Goal: Information Seeking & Learning: Learn about a topic

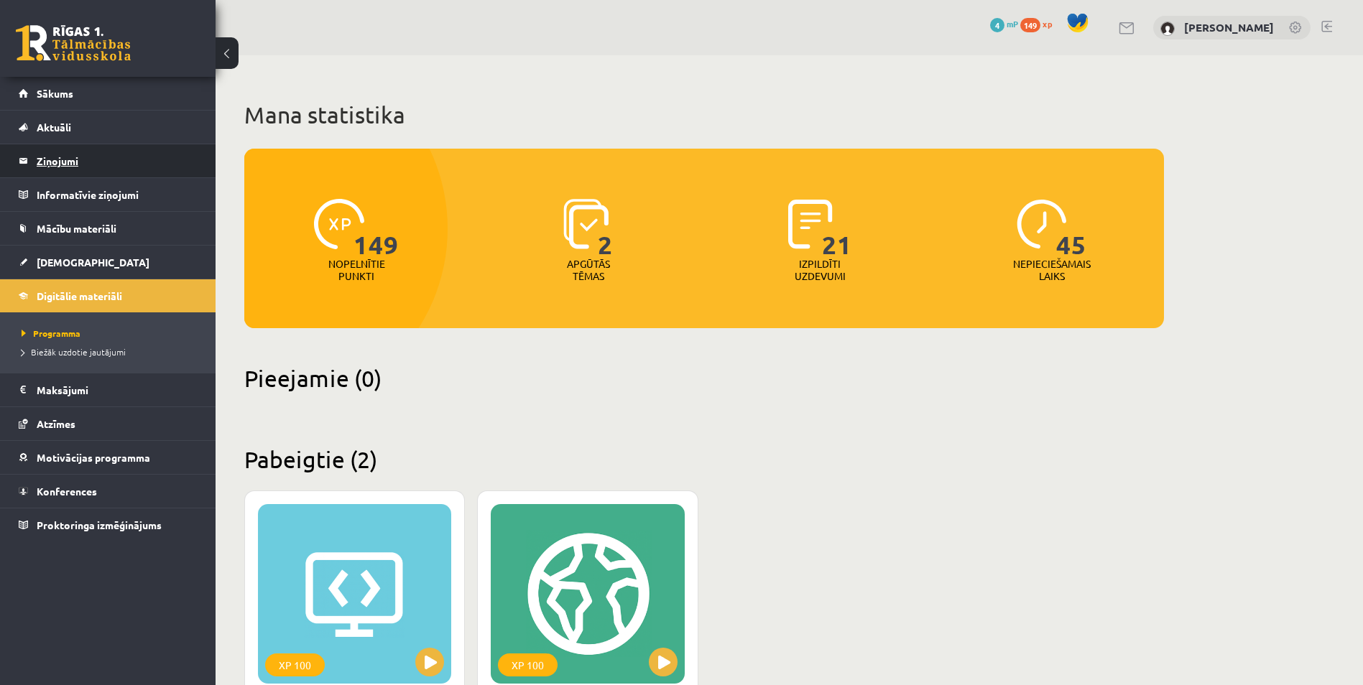
scroll to position [266, 0]
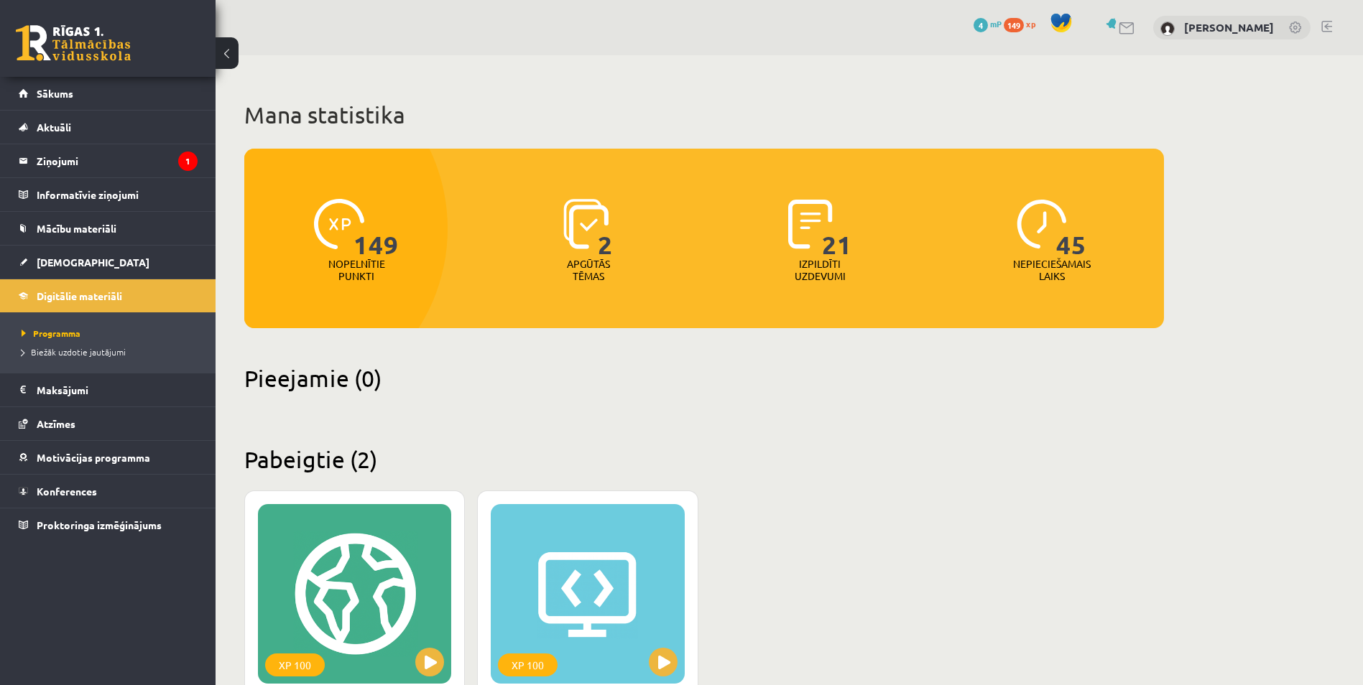
scroll to position [266, 0]
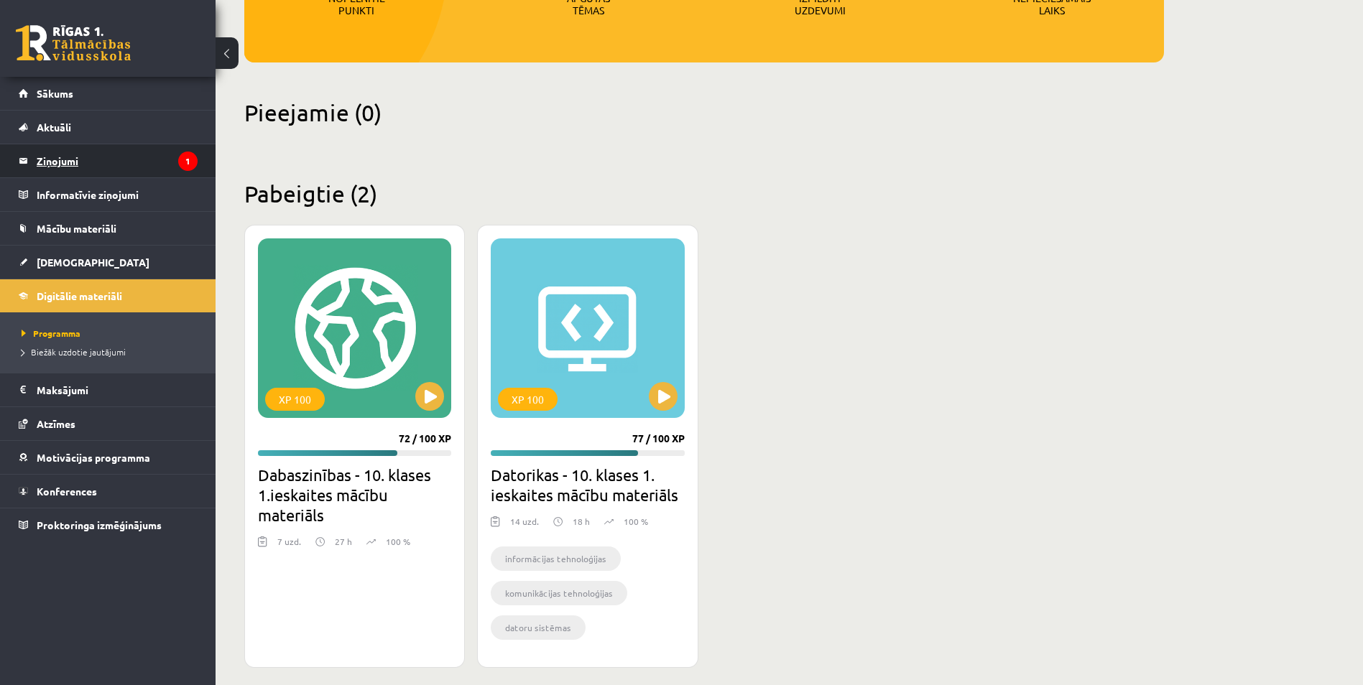
click at [69, 157] on legend "Ziņojumi 1" at bounding box center [117, 160] width 161 height 33
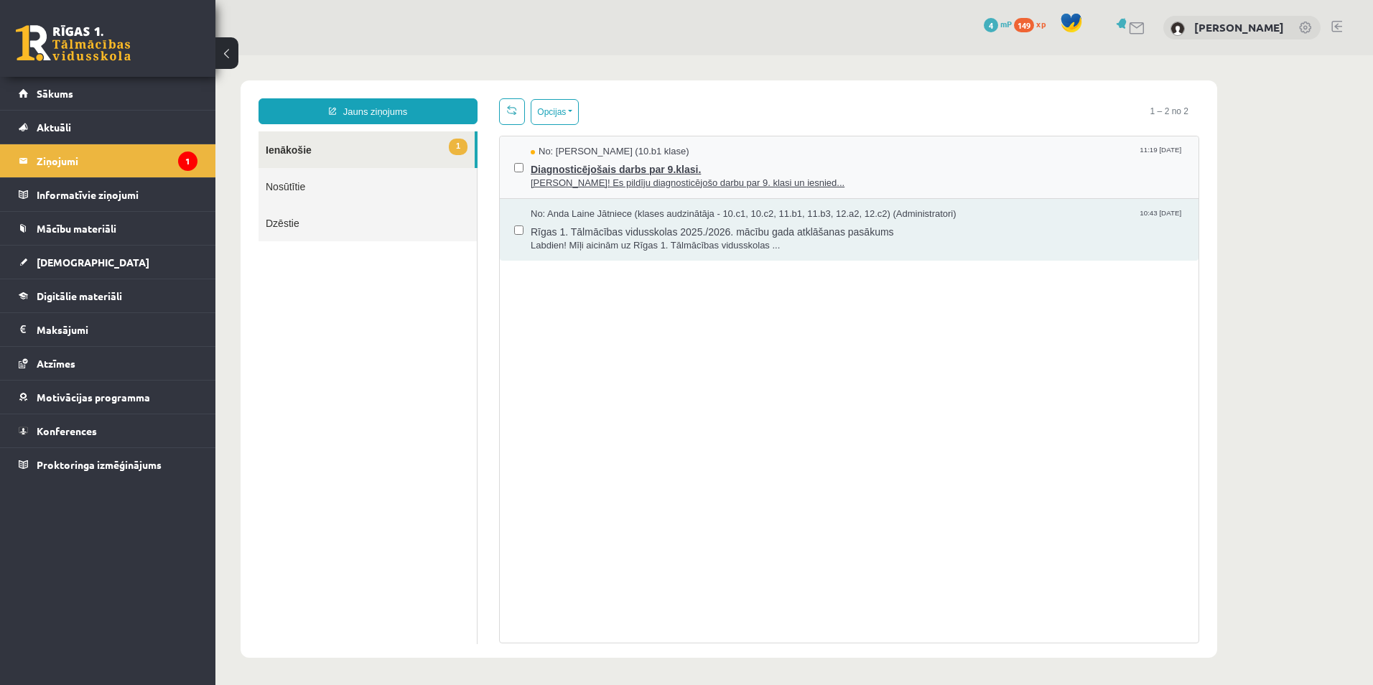
click at [689, 159] on span "Diagnosticējošais darbs par 9.klasi." at bounding box center [858, 168] width 654 height 18
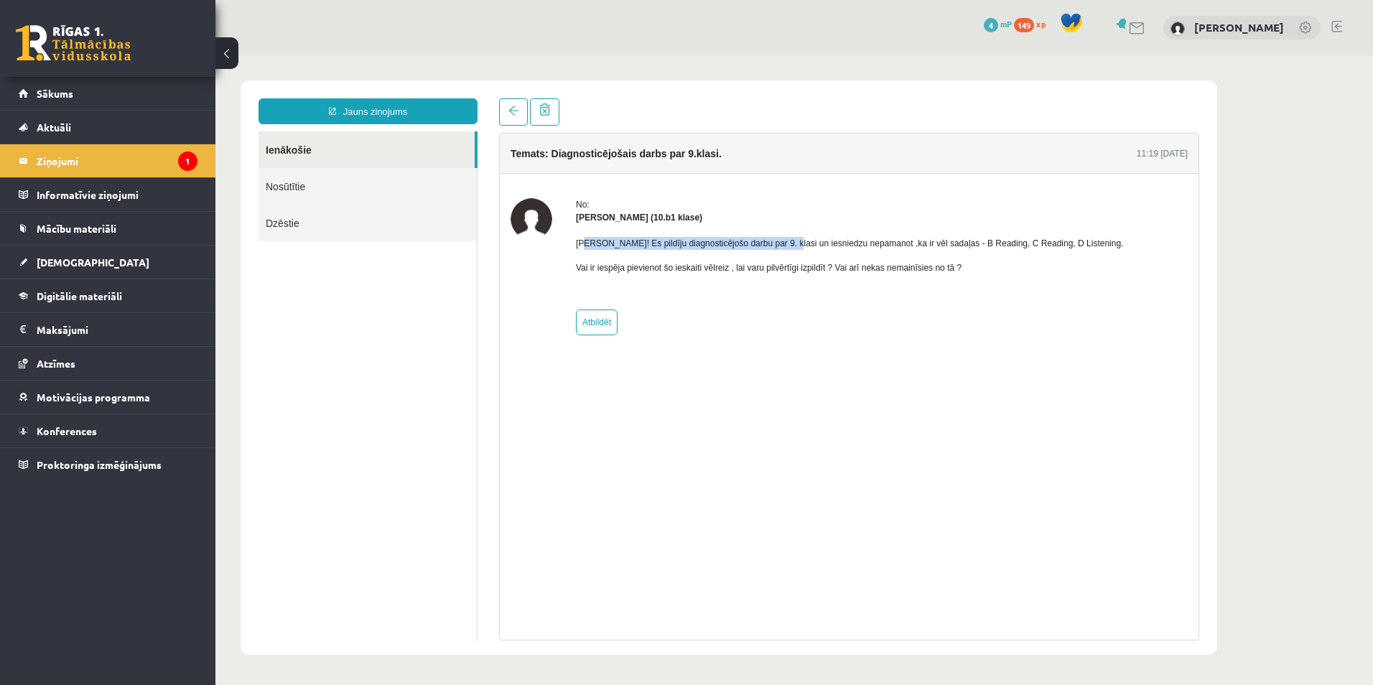
drag, startPoint x: 585, startPoint y: 237, endPoint x: 781, endPoint y: 241, distance: 195.4
click at [781, 241] on p "Sveika! Es pildīju diagnosticējošo darbu par 9. klasi un iesniedzu nepamanot ,k…" at bounding box center [849, 243] width 547 height 13
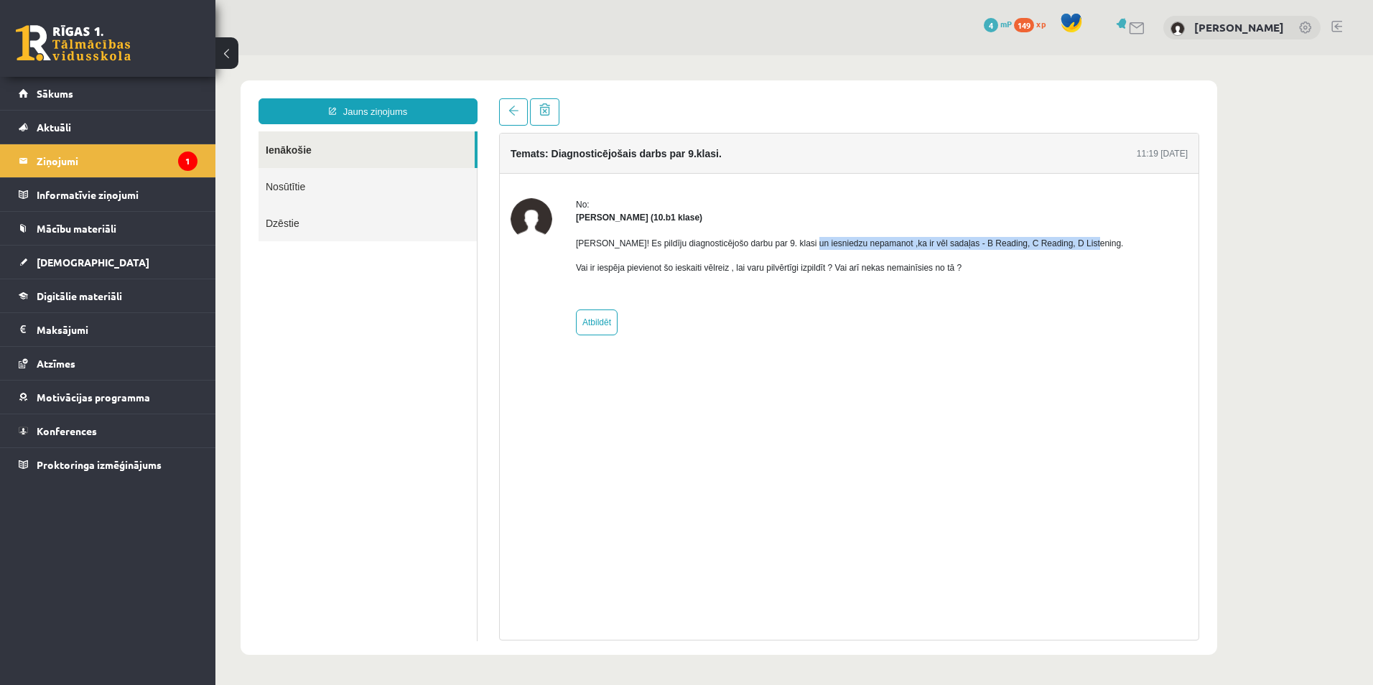
drag, startPoint x: 781, startPoint y: 241, endPoint x: 1068, endPoint y: 238, distance: 287.3
click at [1068, 238] on div "No: Līva Grosa (10.b1 klase) Sveika! Es pildīju diagnosticējošo darbu par 9. kl…" at bounding box center [849, 266] width 677 height 137
click at [592, 272] on p "Vai ir iespēja pievienot šo ieskaiti vēlreiz , lai varu pilvērtīgi izpildīt ? V…" at bounding box center [849, 267] width 547 height 13
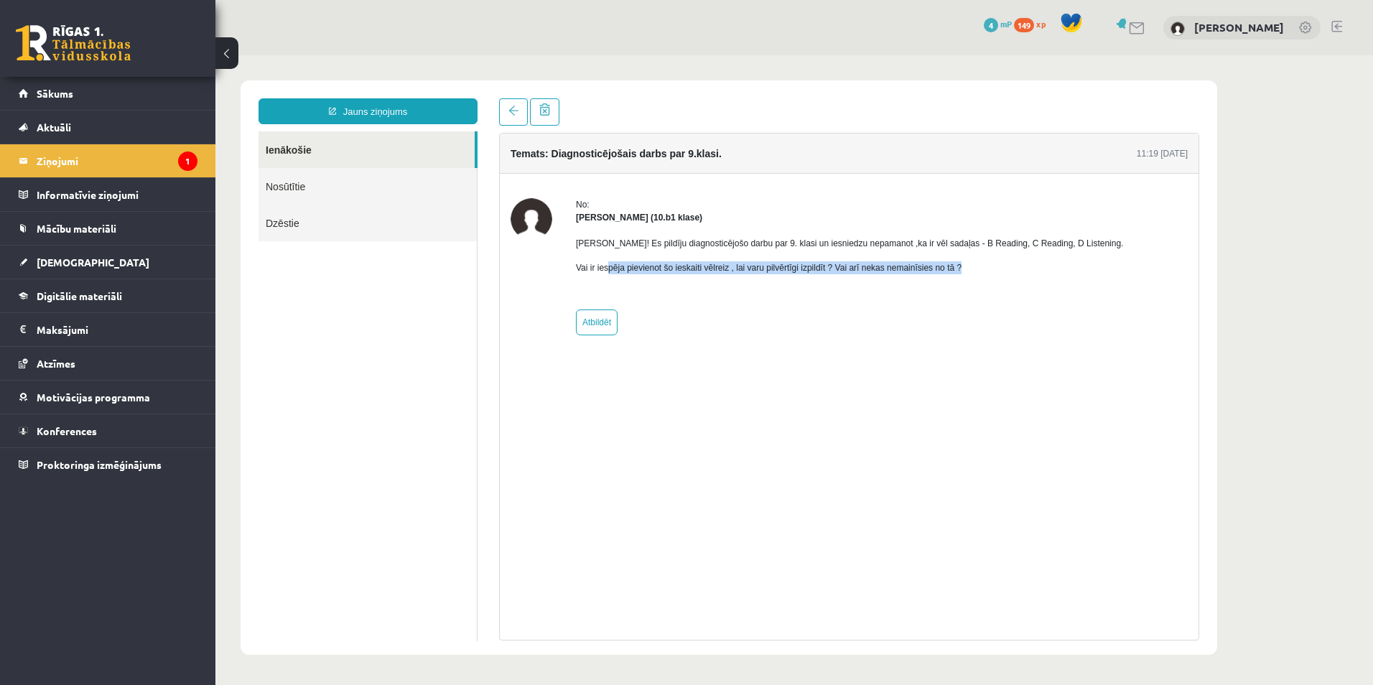
drag, startPoint x: 592, startPoint y: 272, endPoint x: 953, endPoint y: 269, distance: 360.6
click at [953, 269] on p "Vai ir iespēja pievienot šo ieskaiti vēlreiz , lai varu pilvērtīgi izpildīt ? V…" at bounding box center [849, 267] width 547 height 13
drag, startPoint x: 953, startPoint y: 269, endPoint x: 874, endPoint y: 269, distance: 78.3
click at [874, 269] on p "Vai ir iespēja pievienot šo ieskaiti vēlreiz , lai varu pilvērtīgi izpildīt ? V…" at bounding box center [849, 267] width 547 height 13
drag, startPoint x: 967, startPoint y: 267, endPoint x: 834, endPoint y: 269, distance: 132.9
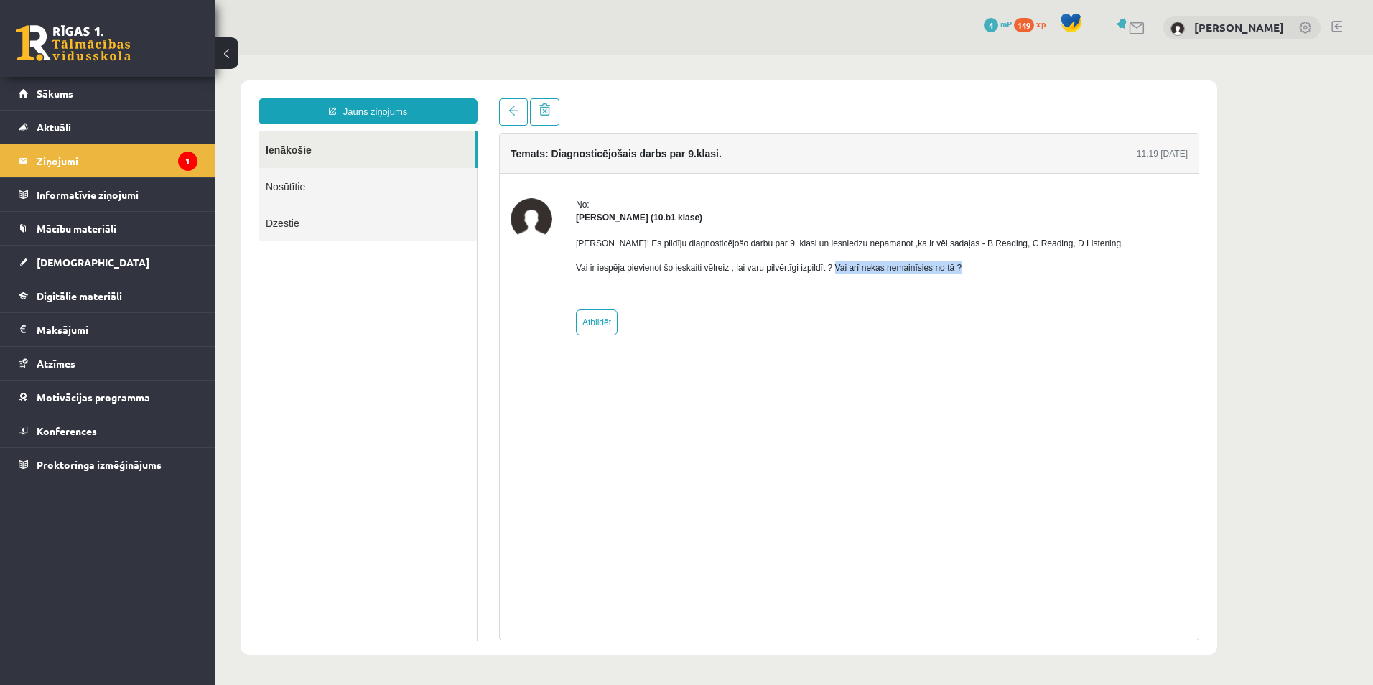
click at [834, 269] on p "Vai ir iespēja pievienot šo ieskaiti vēlreiz , lai varu pilvērtīgi izpildīt ? V…" at bounding box center [849, 267] width 547 height 13
drag, startPoint x: 834, startPoint y: 269, endPoint x: 882, endPoint y: 289, distance: 52.2
click at [882, 289] on div "Sveika! Es pildīju diagnosticējošo darbu par 9. klasi un iesniedzu nepamanot ,k…" at bounding box center [849, 261] width 547 height 75
drag, startPoint x: 580, startPoint y: 272, endPoint x: 677, endPoint y: 277, distance: 97.1
click at [677, 277] on div "Sveika! Es pildīju diagnosticējošo darbu par 9. klasi un iesniedzu nepamanot ,k…" at bounding box center [849, 261] width 547 height 75
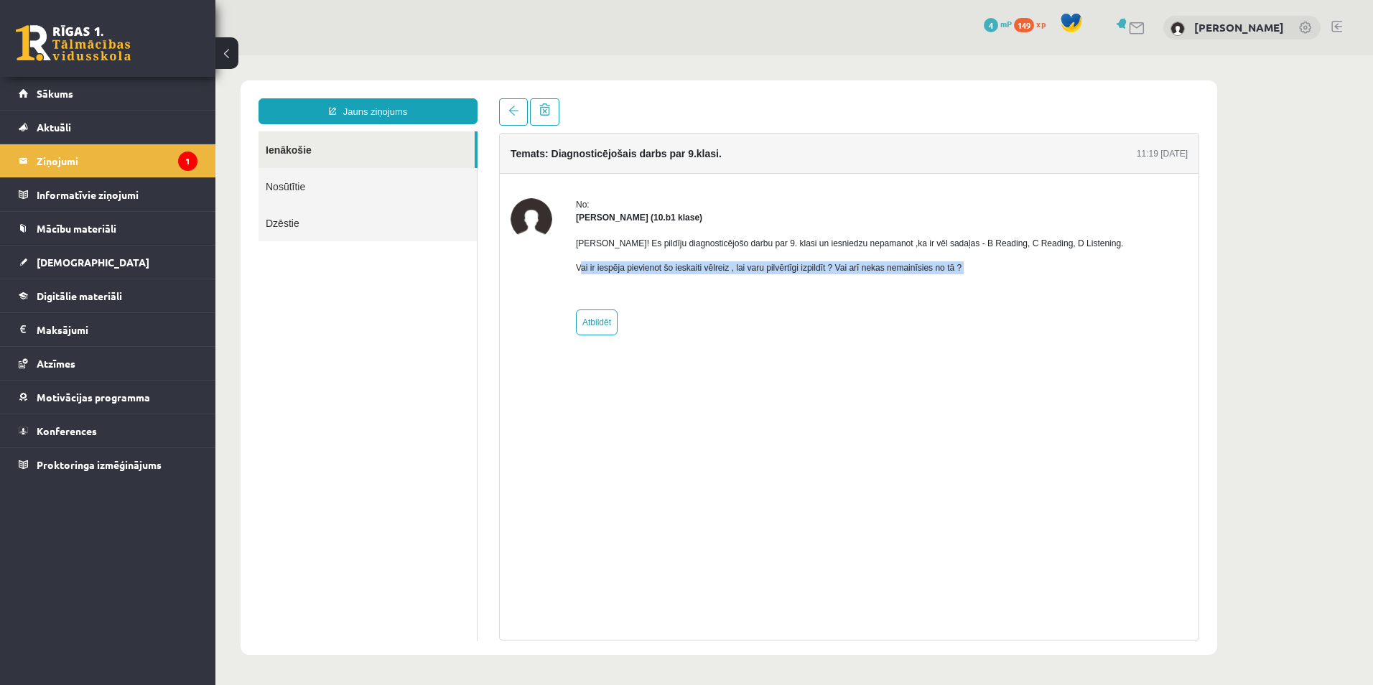
click at [677, 277] on div "Sveika! Es pildīju diagnosticējošo darbu par 9. klasi un iesniedzu nepamanot ,k…" at bounding box center [849, 261] width 547 height 75
drag, startPoint x: 683, startPoint y: 266, endPoint x: 717, endPoint y: 272, distance: 34.2
click at [717, 272] on p "Vai ir iespēja pievienot šo ieskaiti vēlreiz , lai varu pilvērtīgi izpildīt ? V…" at bounding box center [849, 267] width 547 height 13
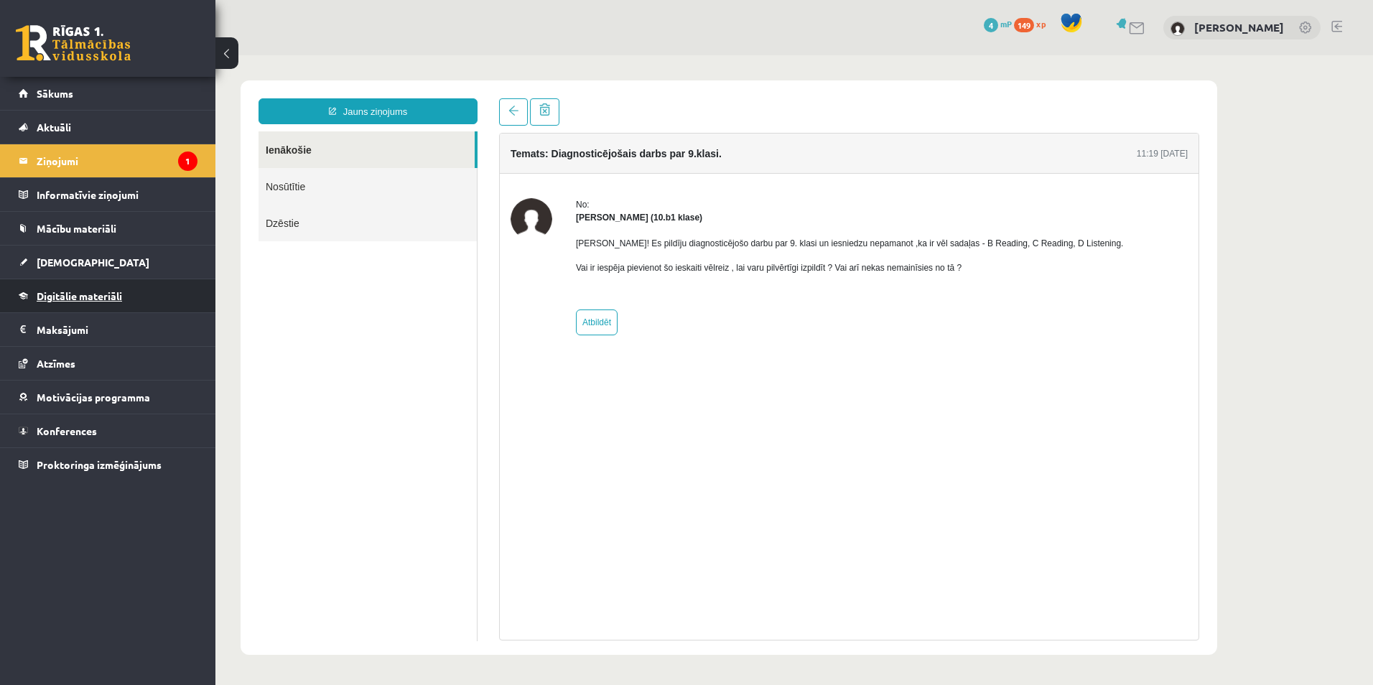
click at [85, 296] on span "Digitālie materiāli" at bounding box center [79, 295] width 85 height 13
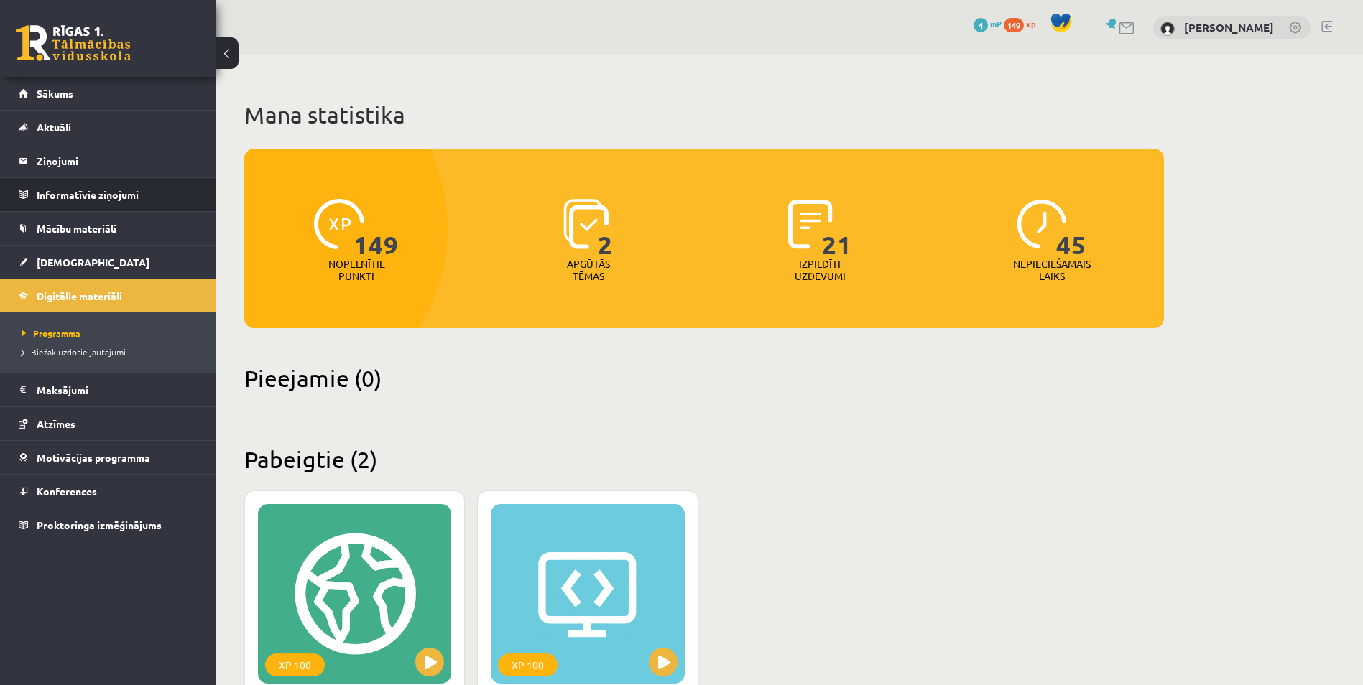
click at [62, 203] on legend "Informatīvie ziņojumi 0" at bounding box center [117, 194] width 161 height 33
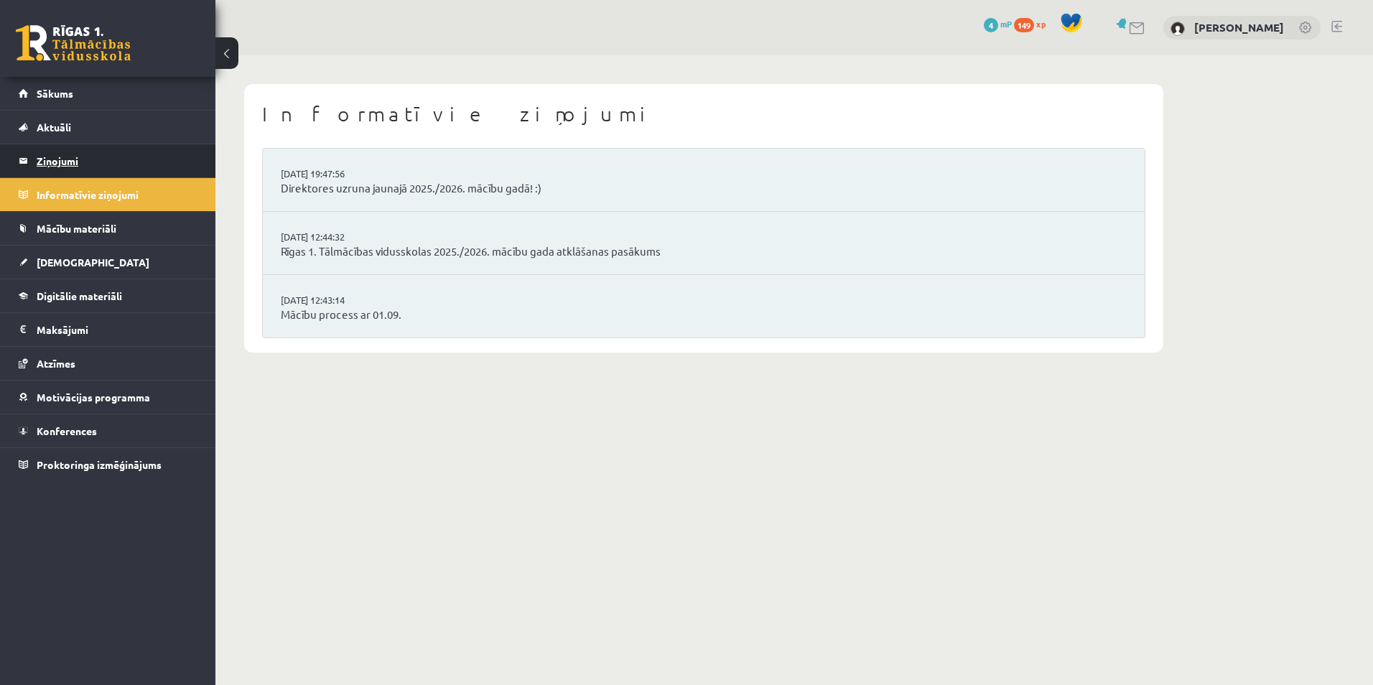
click at [60, 154] on legend "Ziņojumi 1" at bounding box center [117, 160] width 161 height 33
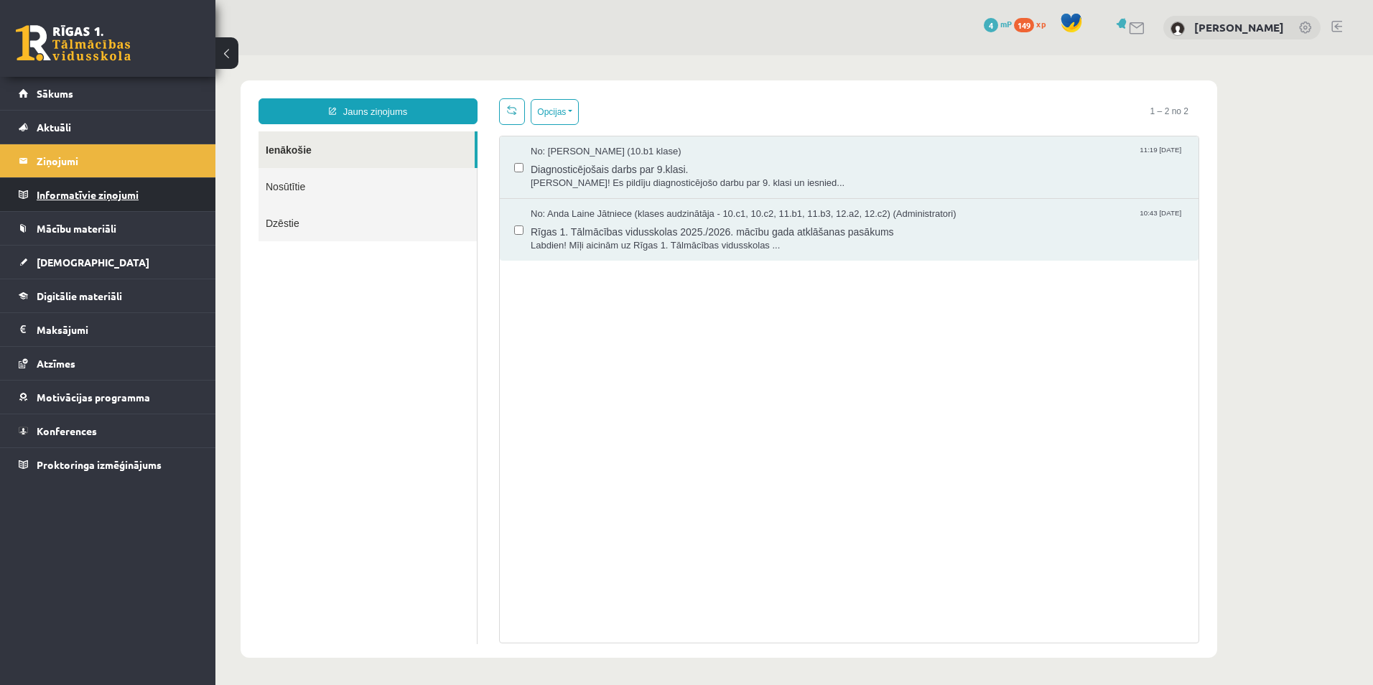
click at [80, 195] on legend "Informatīvie ziņojumi 0" at bounding box center [117, 194] width 161 height 33
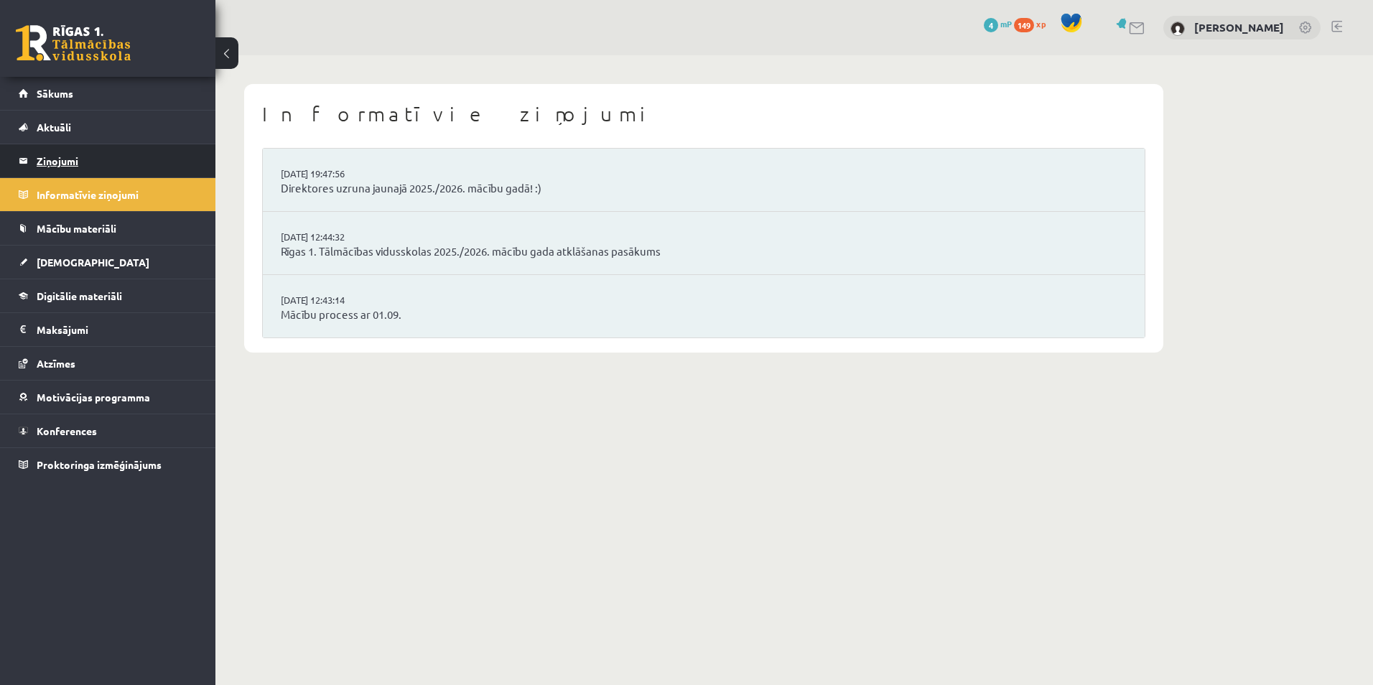
click at [81, 164] on legend "Ziņojumi 1" at bounding box center [117, 160] width 161 height 33
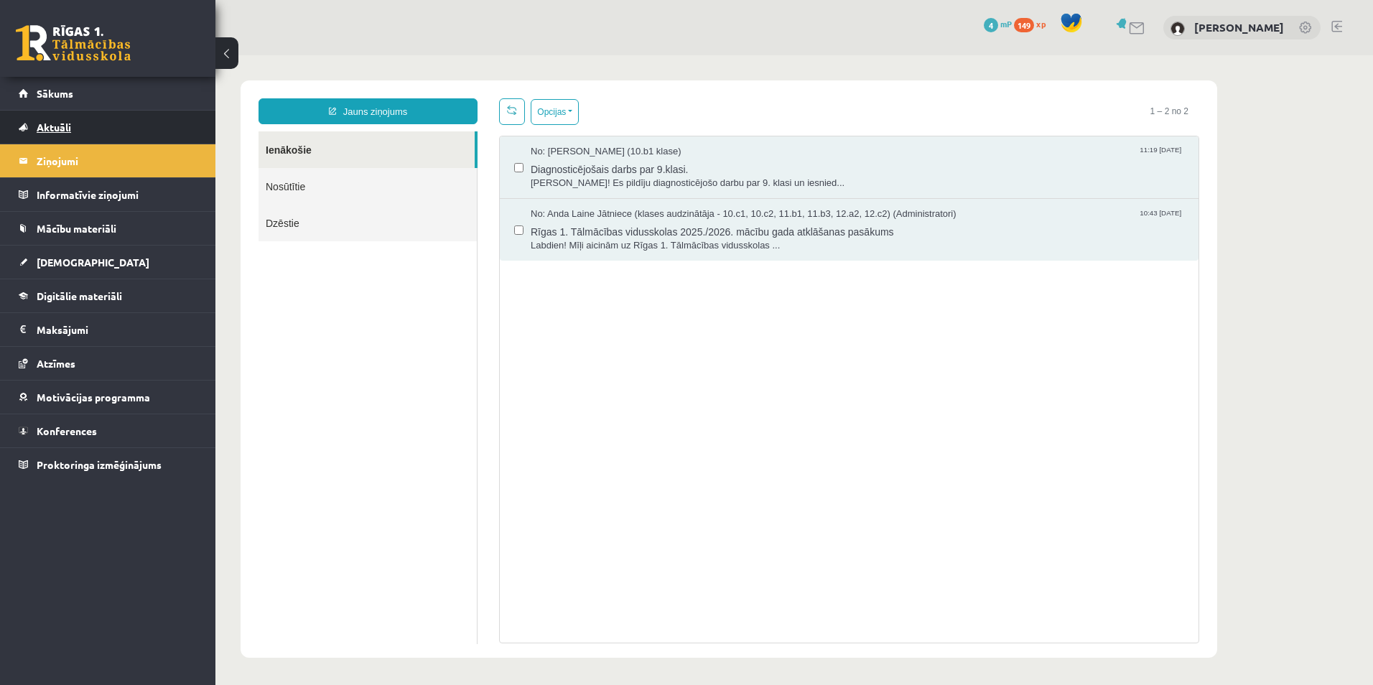
click at [57, 123] on span "Aktuāli" at bounding box center [54, 127] width 34 height 13
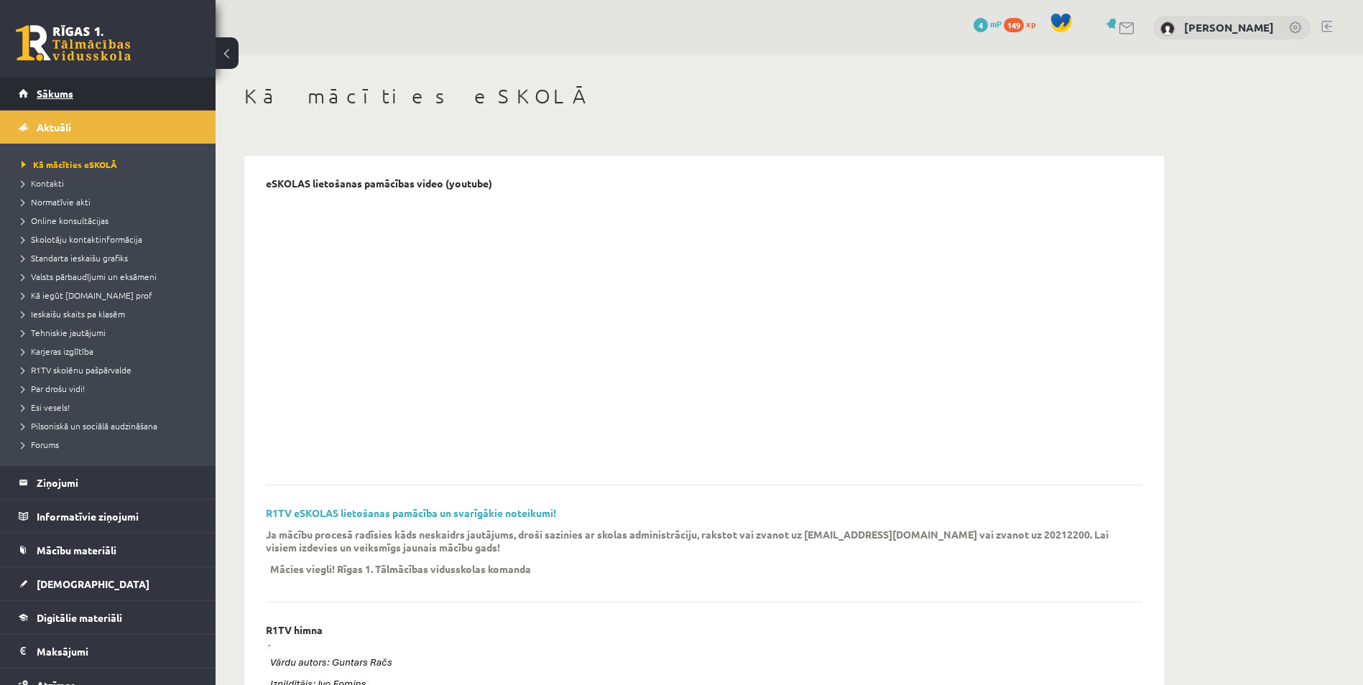
click at [68, 98] on span "Sākums" at bounding box center [55, 93] width 37 height 13
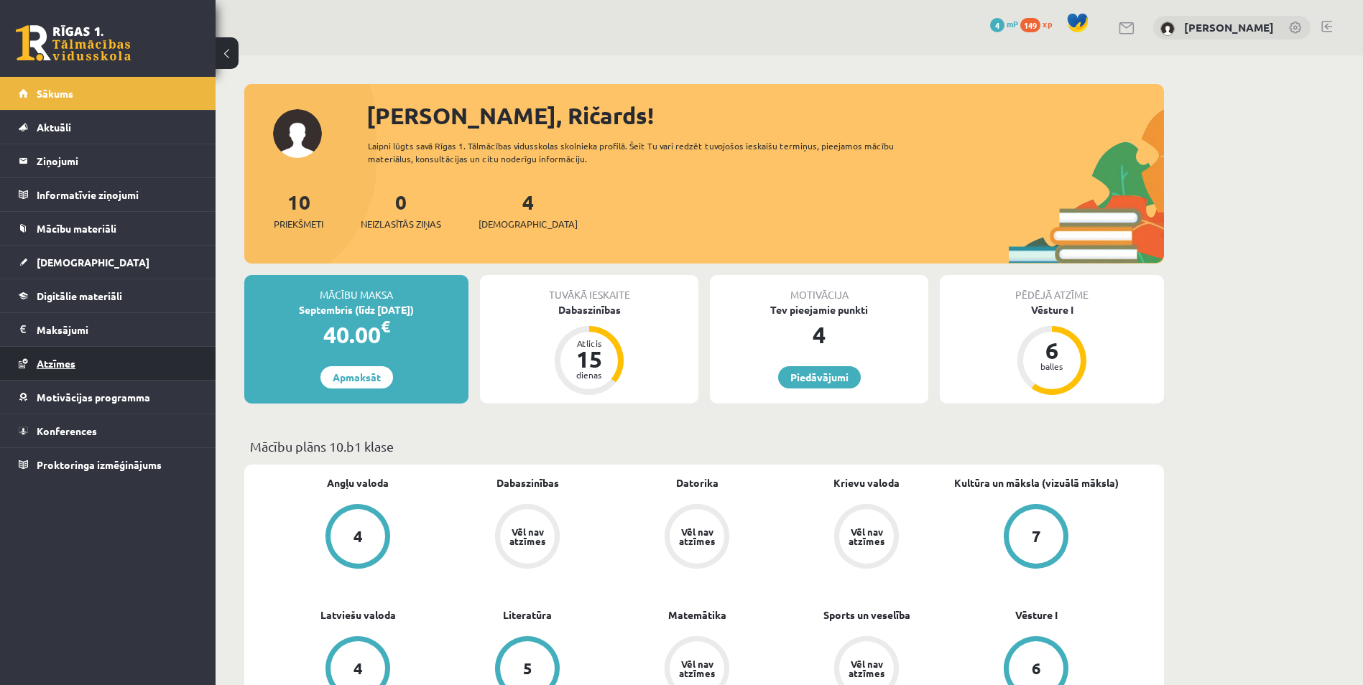
click at [60, 369] on link "Atzīmes" at bounding box center [108, 363] width 179 height 33
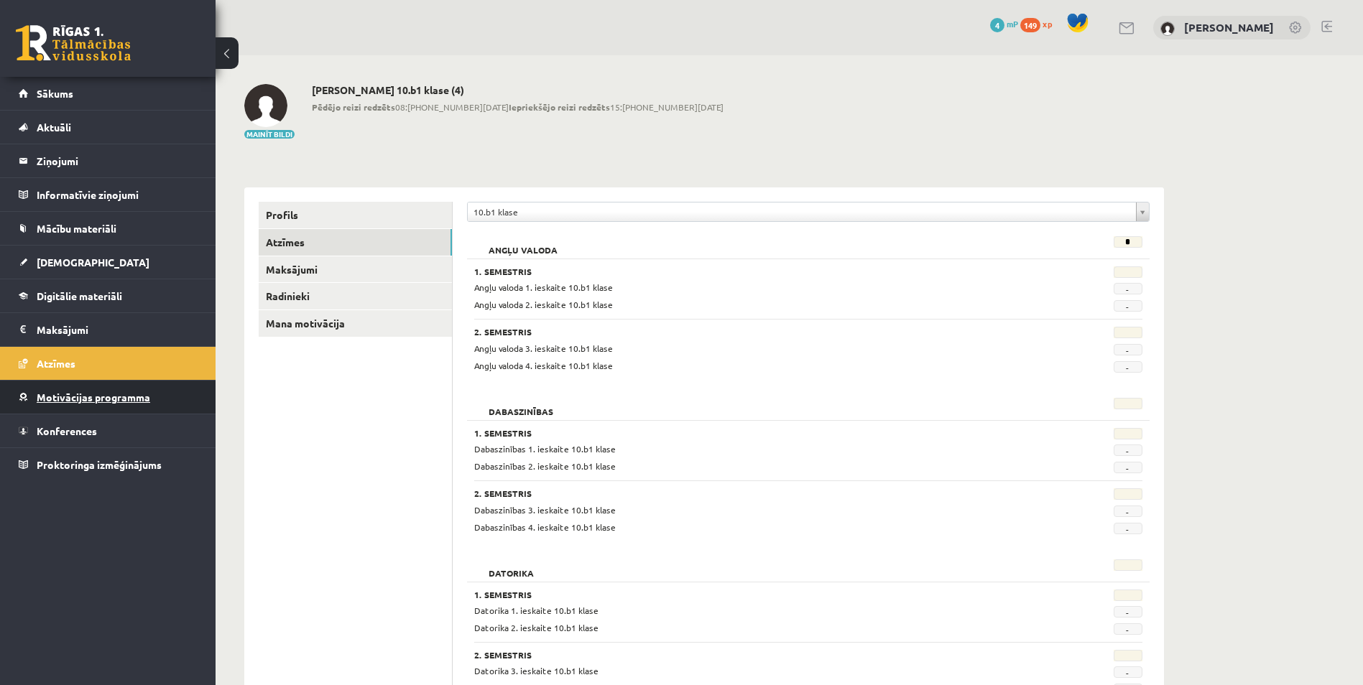
click at [87, 397] on span "Motivācijas programma" at bounding box center [93, 397] width 113 height 13
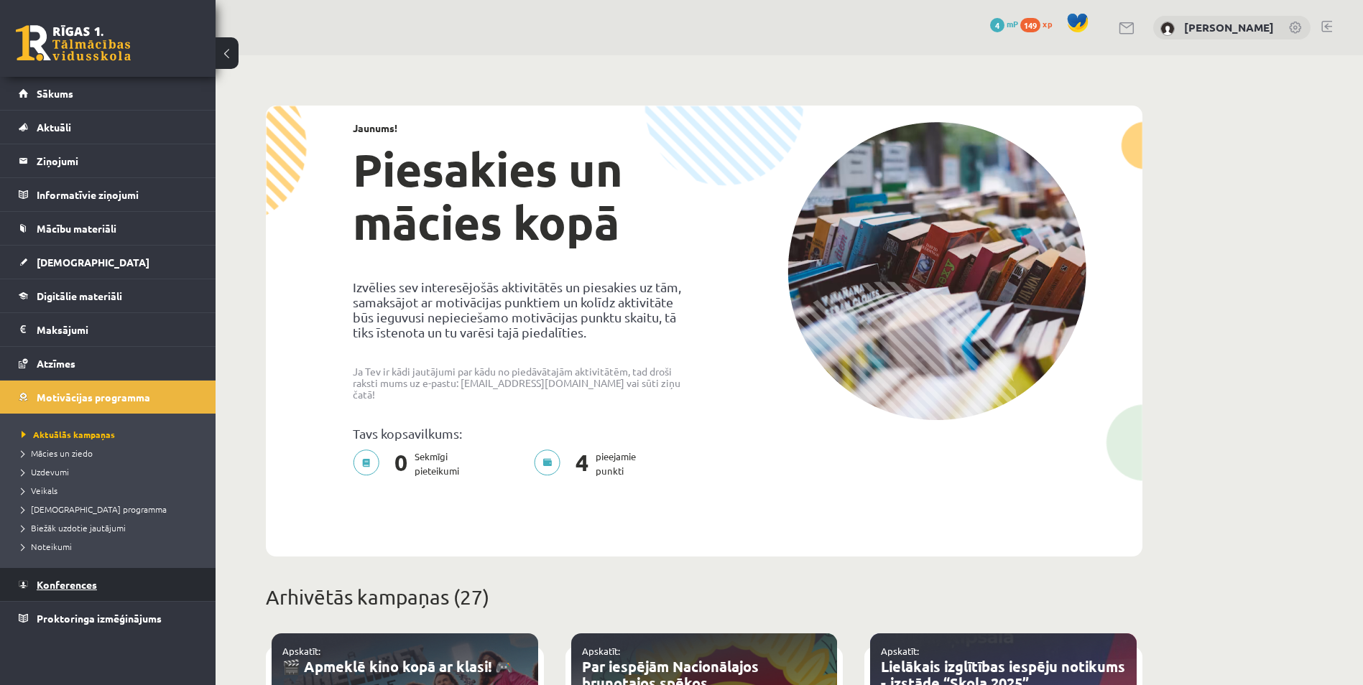
click at [59, 590] on span "Konferences" at bounding box center [67, 584] width 60 height 13
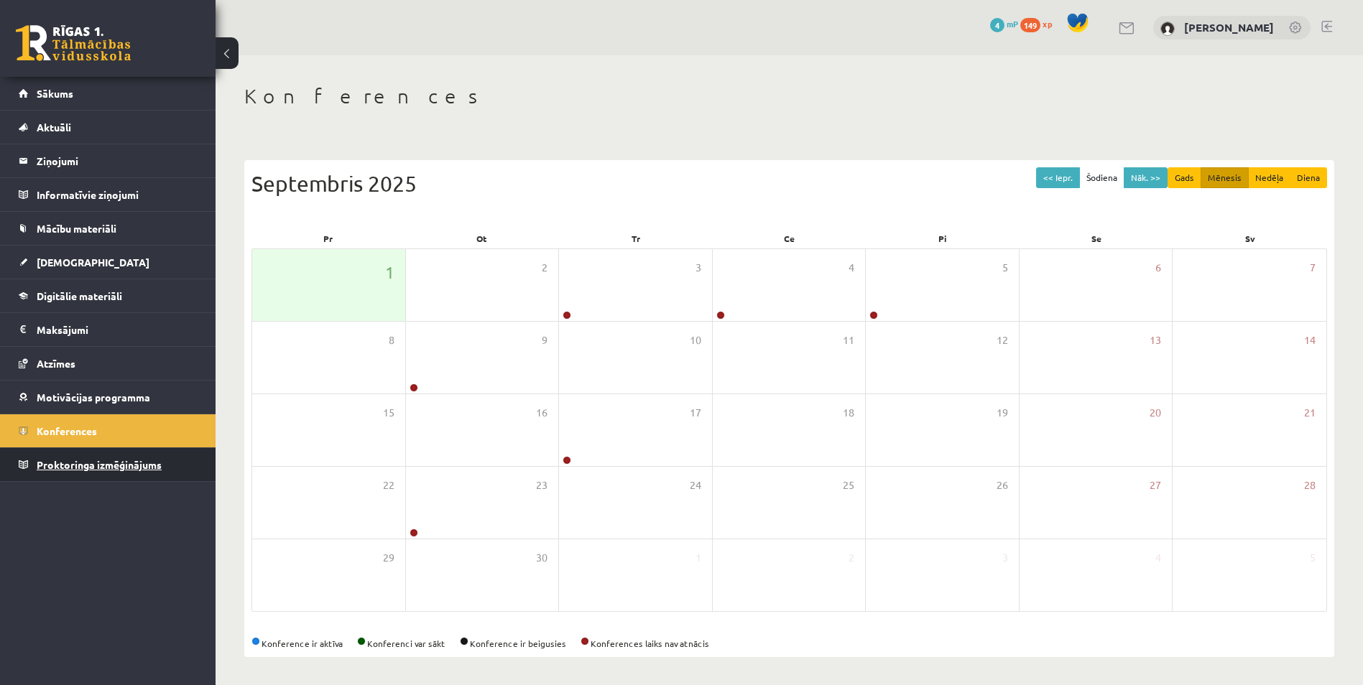
click at [80, 469] on span "Proktoringa izmēģinājums" at bounding box center [99, 464] width 125 height 13
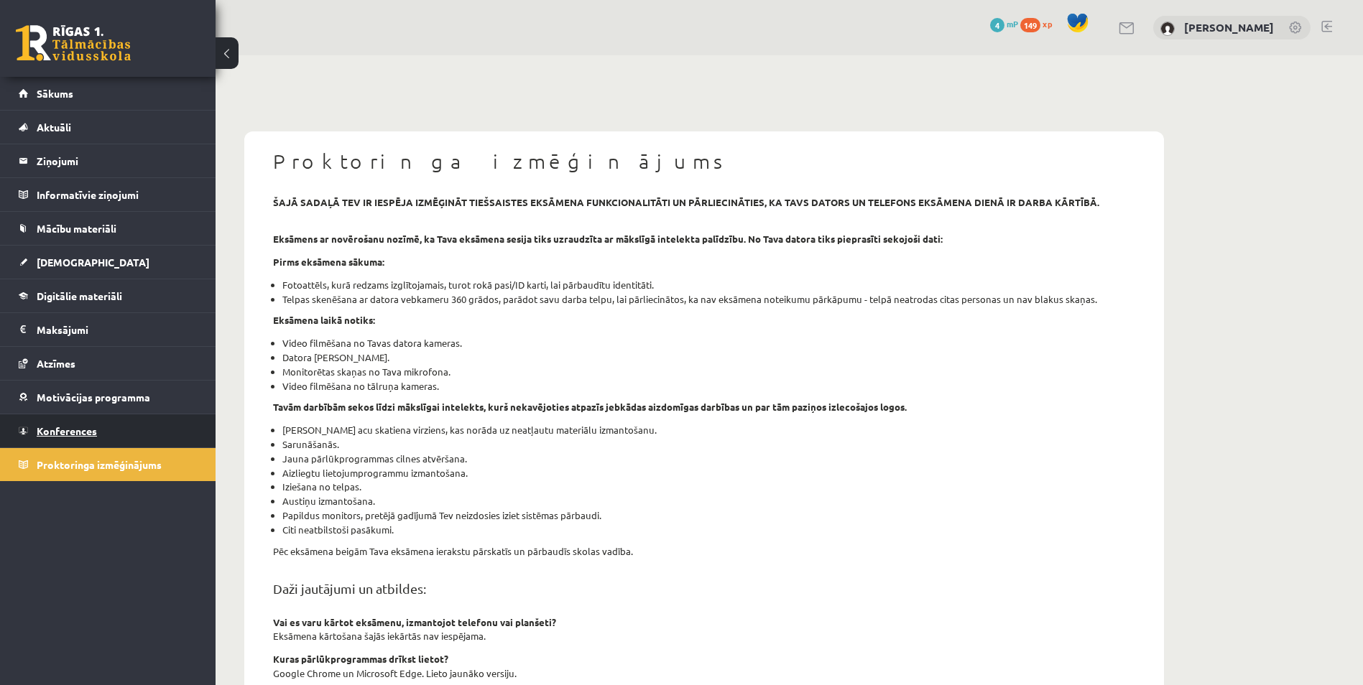
click at [88, 425] on link "Konferences" at bounding box center [108, 430] width 179 height 33
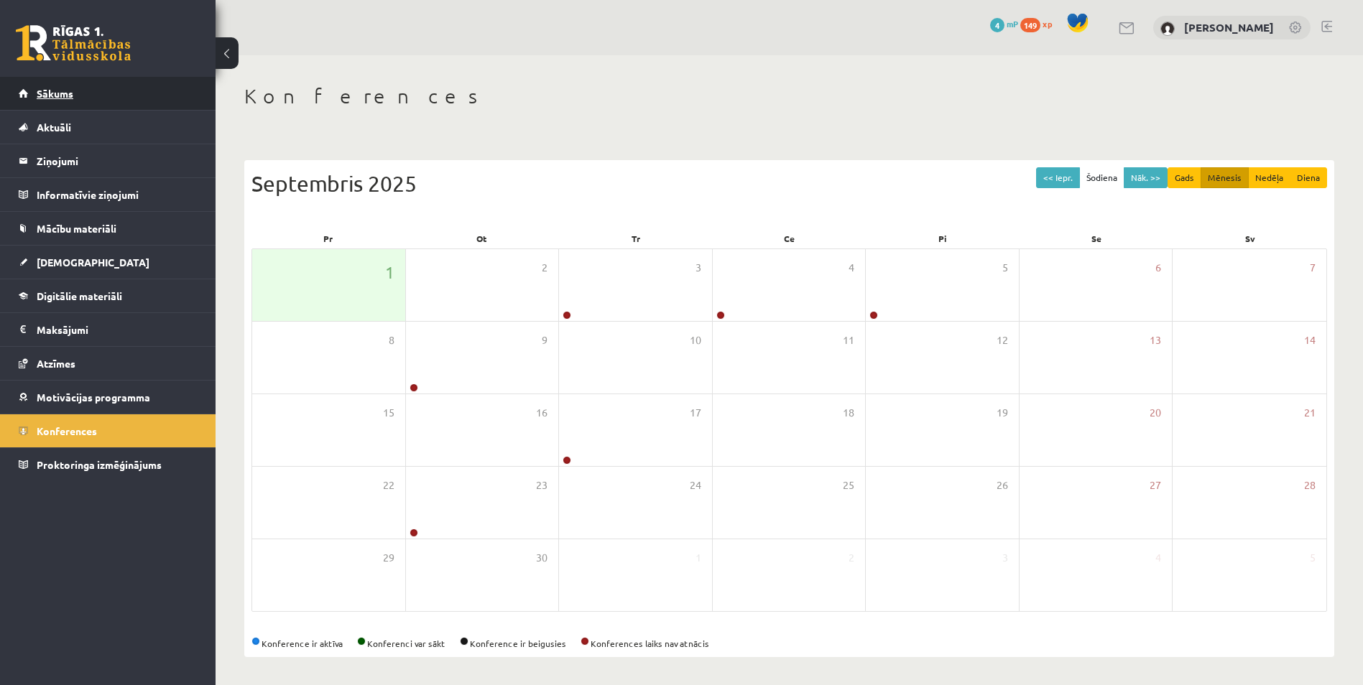
click at [60, 98] on span "Sākums" at bounding box center [55, 93] width 37 height 13
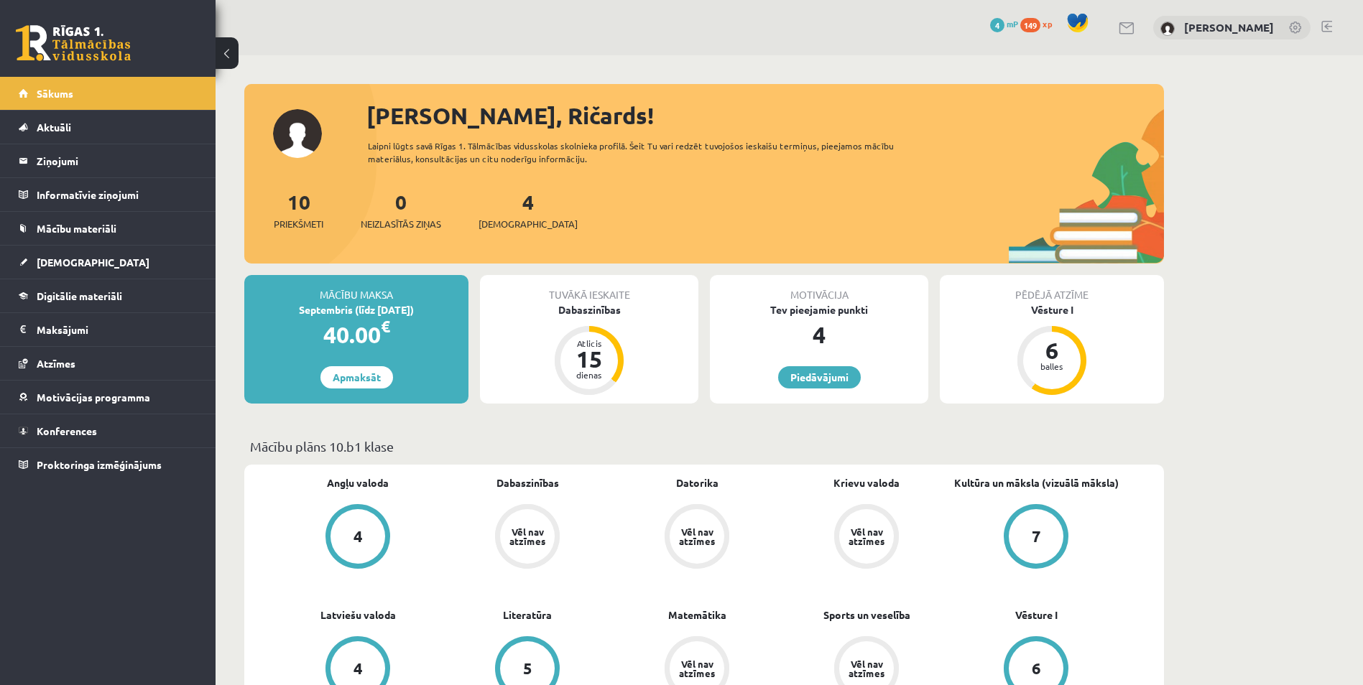
click at [1047, 32] on div "0 Dāvanas 4 mP 149 xp" at bounding box center [1042, 24] width 104 height 25
click at [1057, 29] on div "149 xp" at bounding box center [1039, 25] width 39 height 16
click at [1052, 25] on span "xp" at bounding box center [1046, 23] width 9 height 11
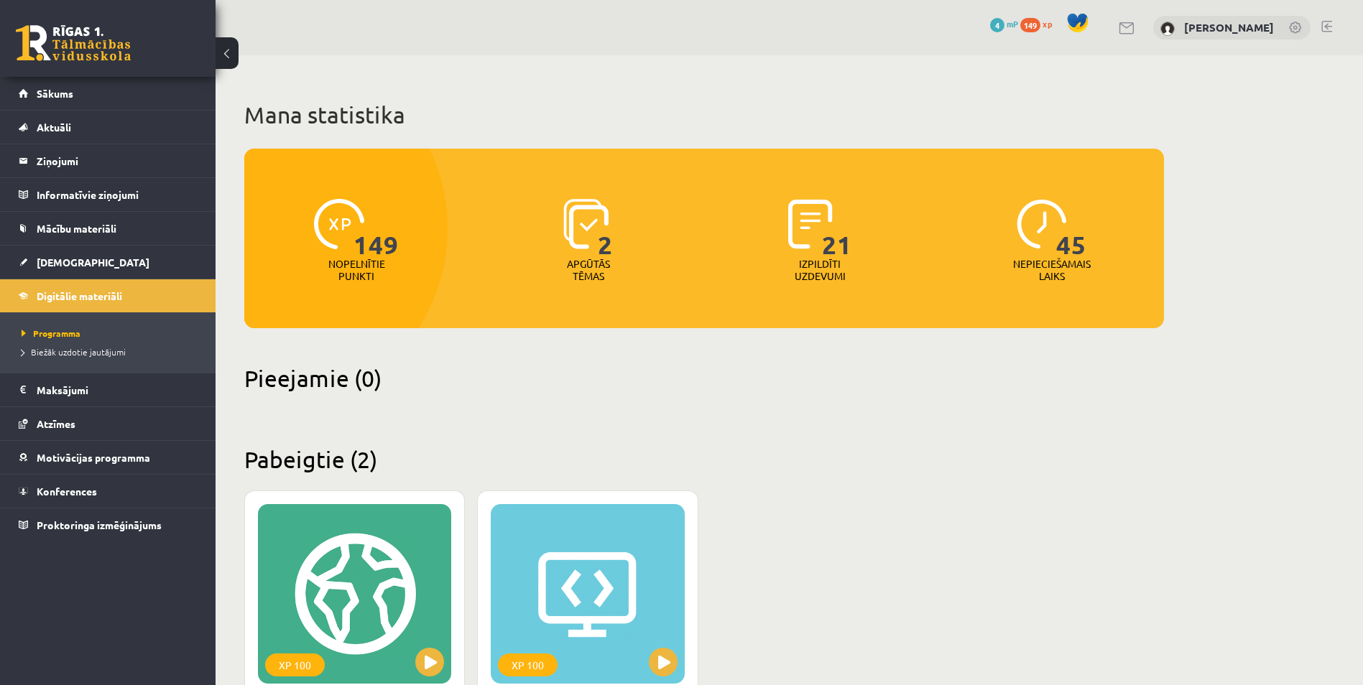
click at [1233, 19] on div "[PERSON_NAME]" at bounding box center [1231, 28] width 157 height 24
click at [1225, 25] on link "[PERSON_NAME]" at bounding box center [1229, 27] width 90 height 14
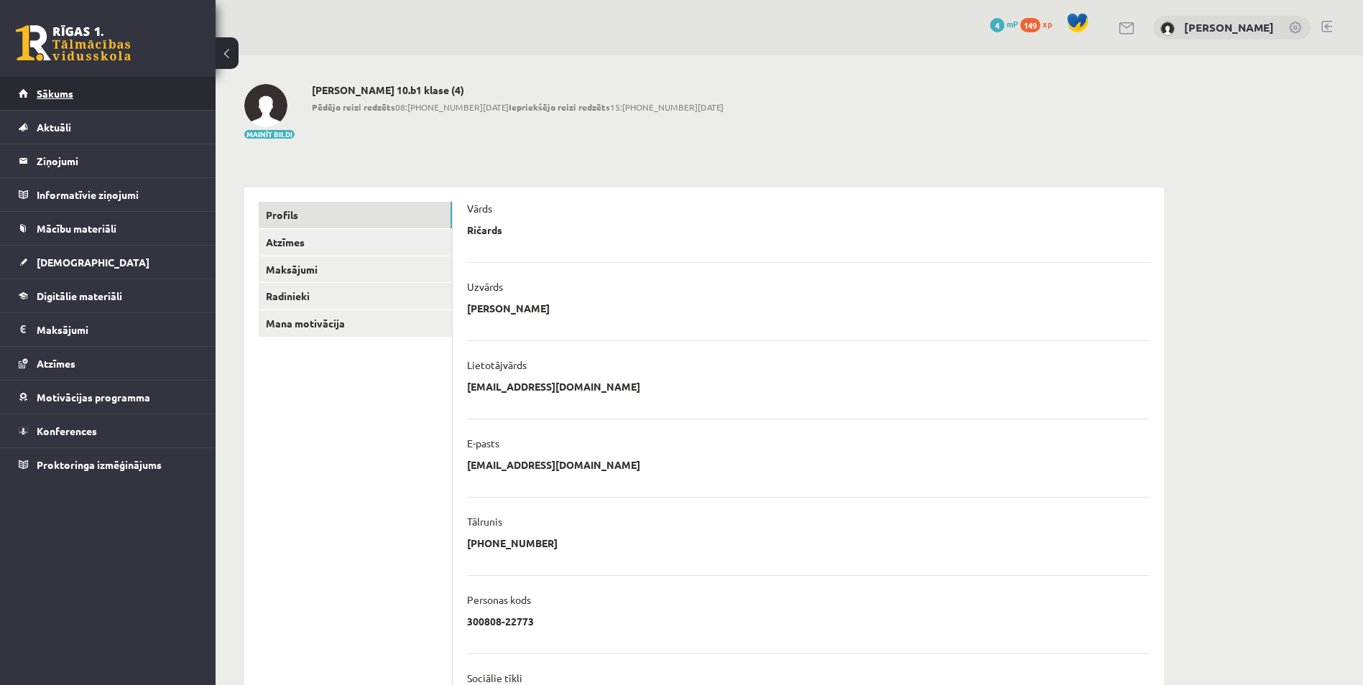
click at [62, 82] on link "Sākums" at bounding box center [108, 93] width 179 height 33
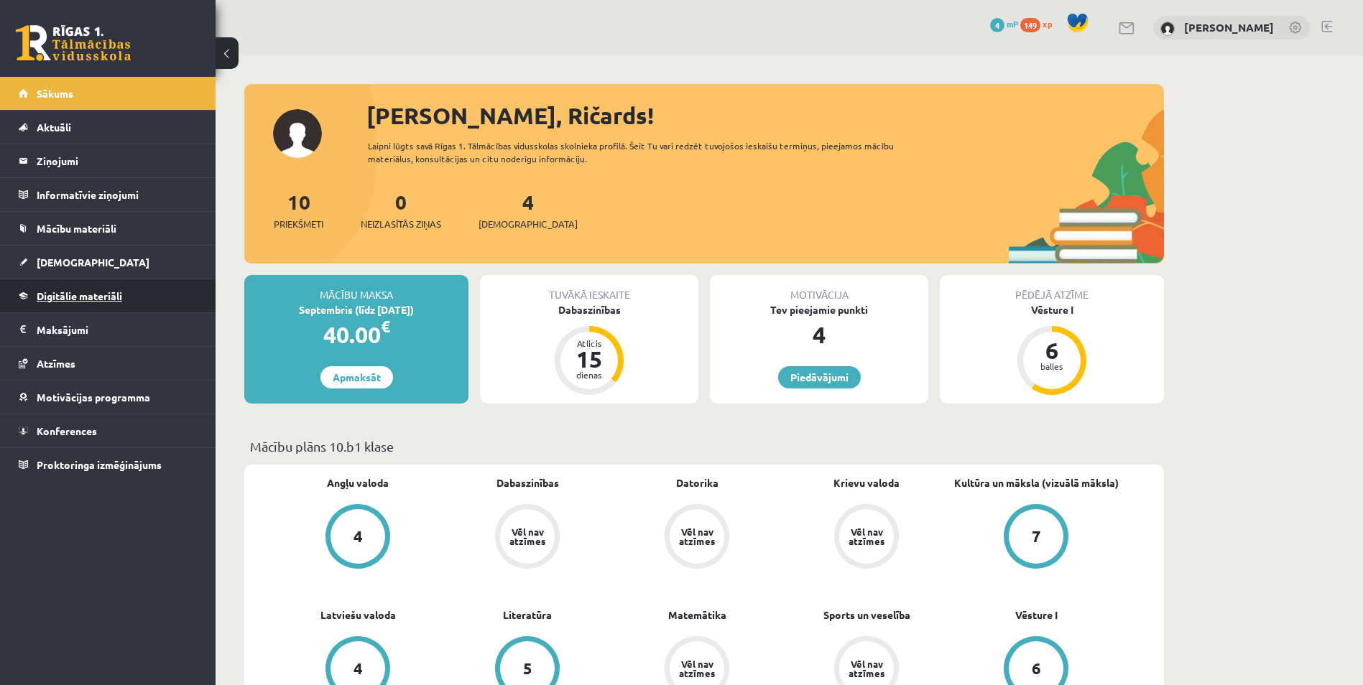
click at [66, 297] on span "Digitālie materiāli" at bounding box center [79, 295] width 85 height 13
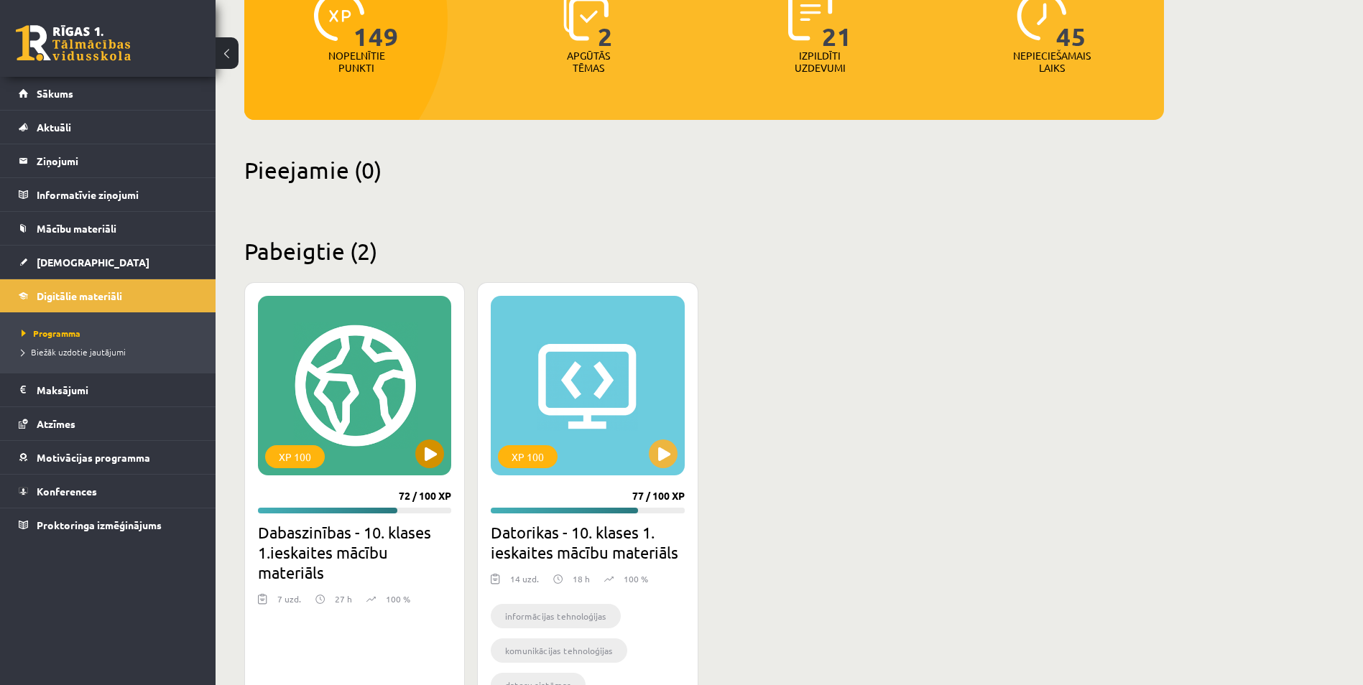
scroll to position [205, 0]
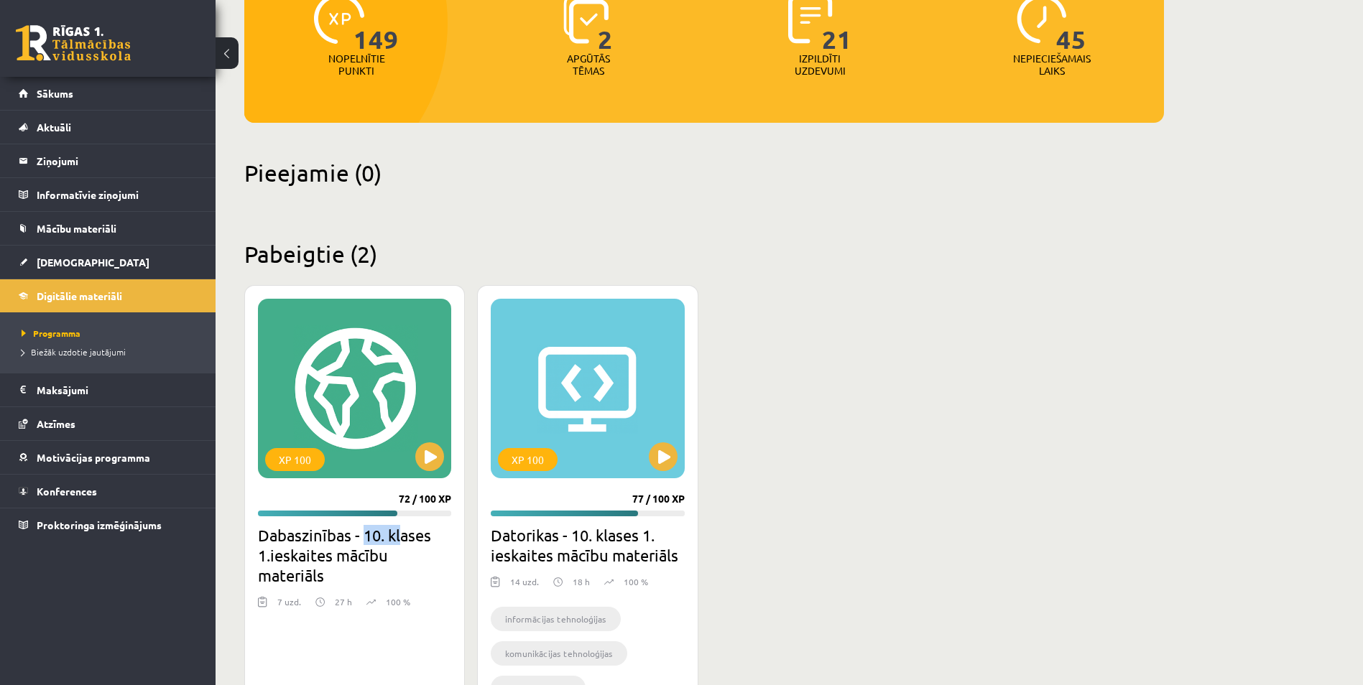
drag, startPoint x: 366, startPoint y: 537, endPoint x: 407, endPoint y: 533, distance: 41.2
click at [405, 533] on h2 "Dabaszinības - 10. klases 1.ieskaites mācību materiāls" at bounding box center [354, 555] width 193 height 60
drag, startPoint x: 407, startPoint y: 533, endPoint x: 509, endPoint y: 208, distance: 341.0
click at [541, 206] on div "Mana statistika 149 Nopelnītie punkti 2 Apgūtās tēmas 21 Izpildīti uzdevumi 45 …" at bounding box center [704, 303] width 977 height 907
click at [61, 88] on span "Sākums" at bounding box center [55, 93] width 37 height 13
